Goal: Information Seeking & Learning: Learn about a topic

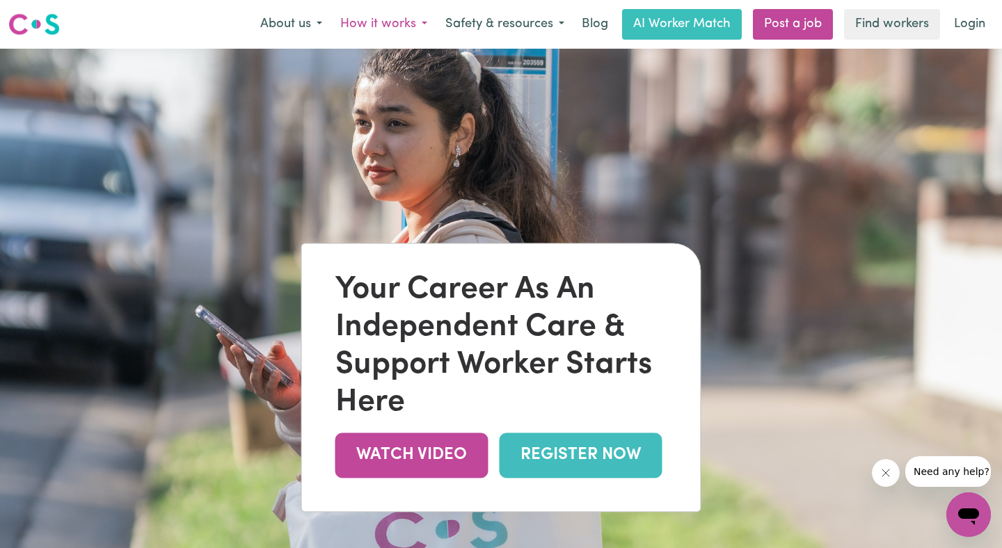
click at [372, 27] on button "How it works" at bounding box center [383, 24] width 105 height 29
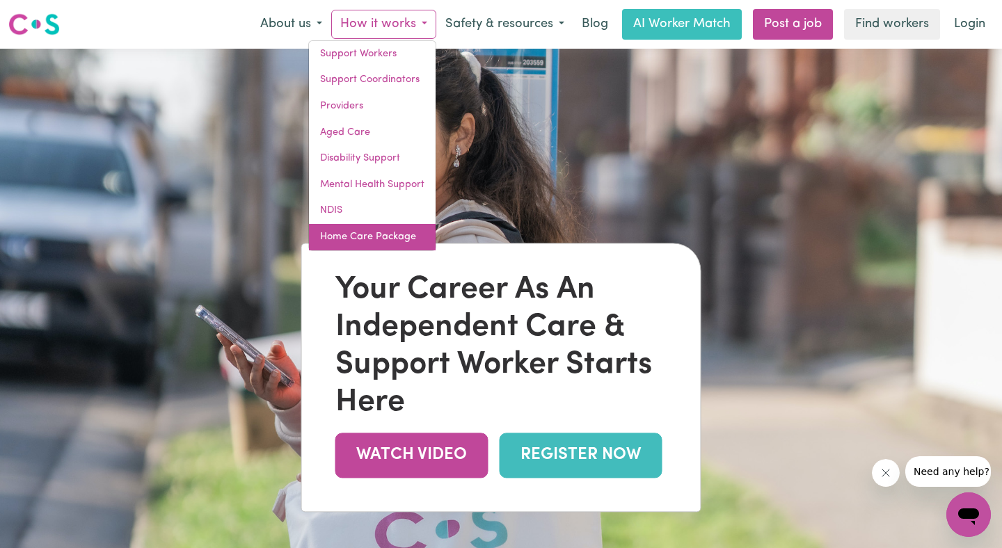
click at [389, 233] on link "Home Care Package" at bounding box center [372, 237] width 127 height 26
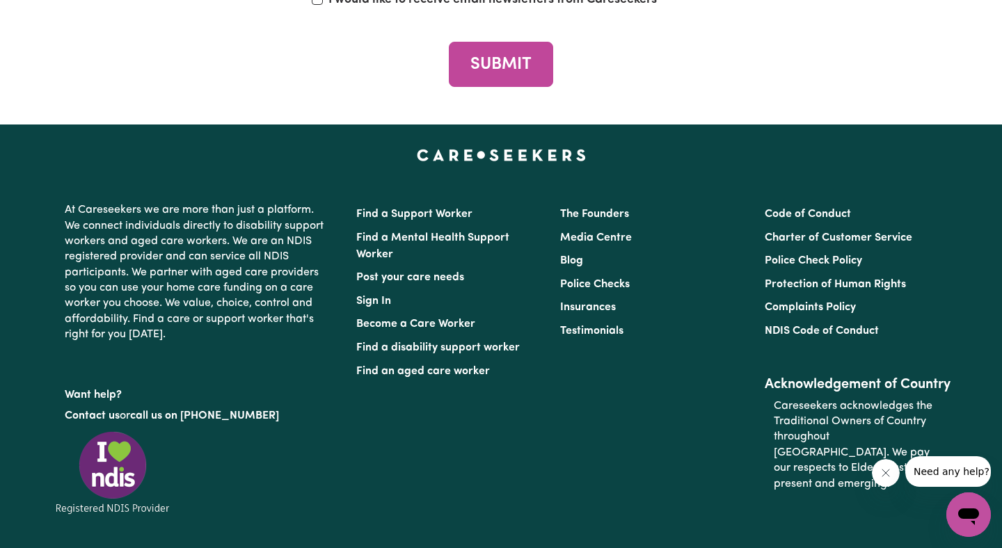
scroll to position [4439, 0]
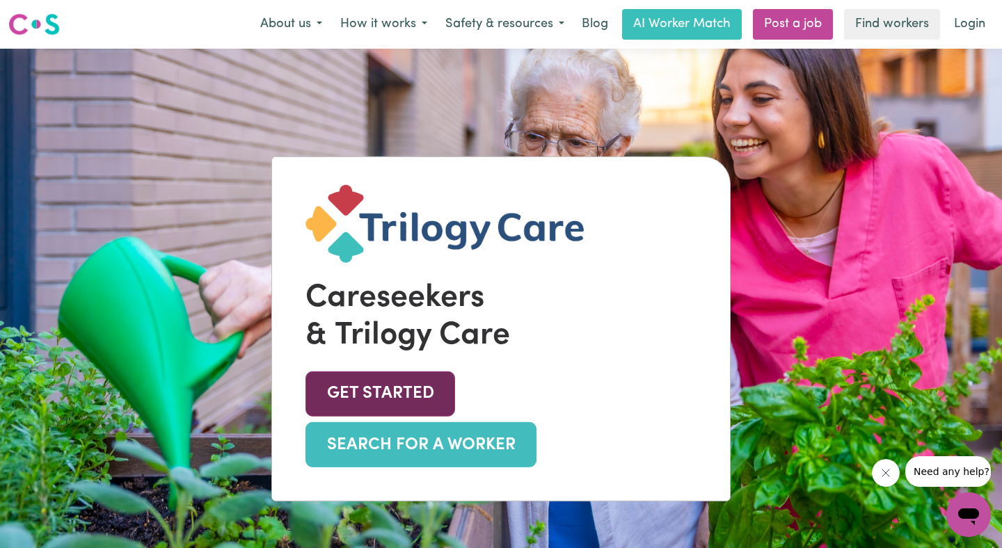
click at [399, 417] on link "GET STARTED" at bounding box center [380, 394] width 150 height 45
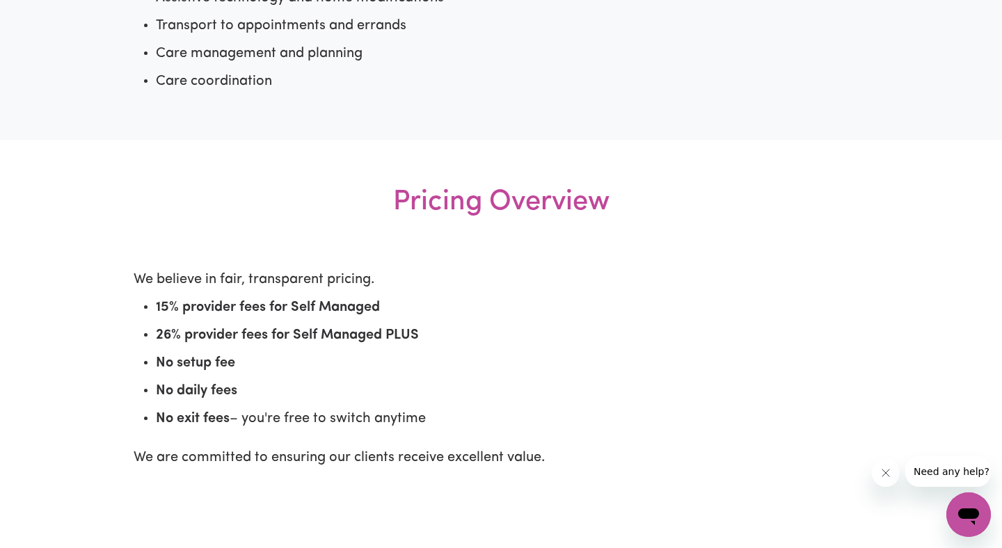
scroll to position [1607, 0]
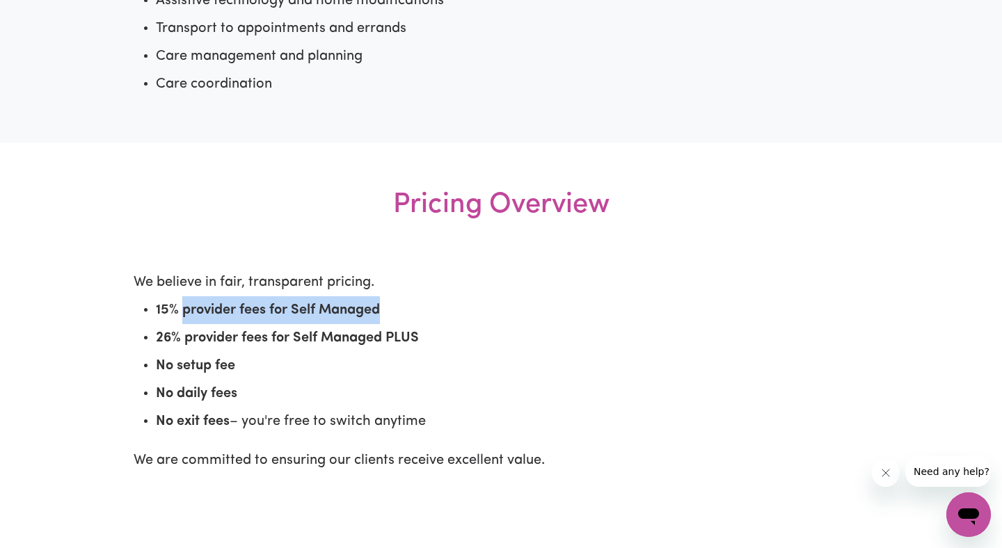
drag, startPoint x: 183, startPoint y: 312, endPoint x: 395, endPoint y: 305, distance: 211.6
click at [395, 305] on li "15% provider fees for Self Managed" at bounding box center [512, 310] width 712 height 28
copy strong "provider fees for Self Managed"
